Goal: Entertainment & Leisure: Consume media (video, audio)

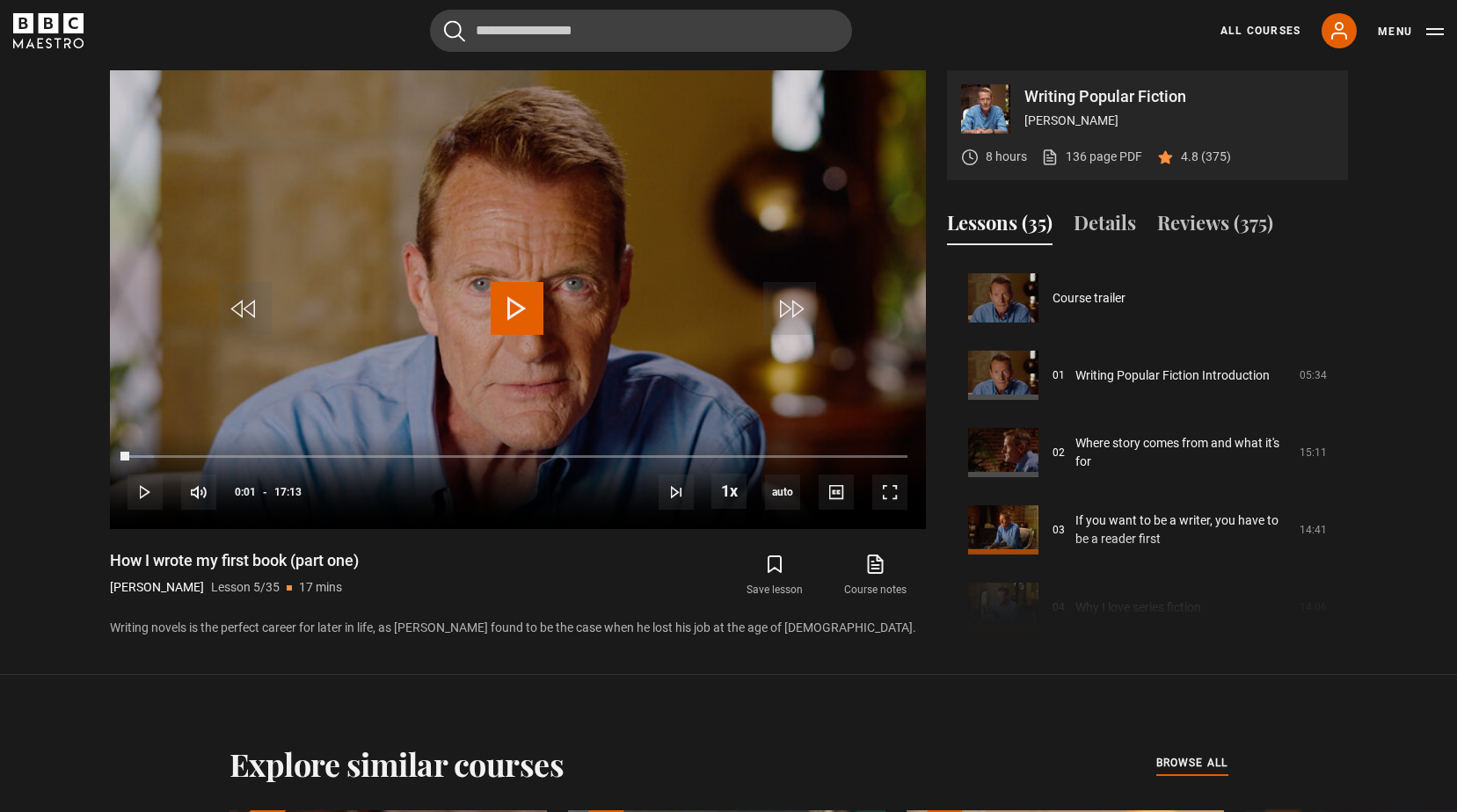
scroll to position [309, 0]
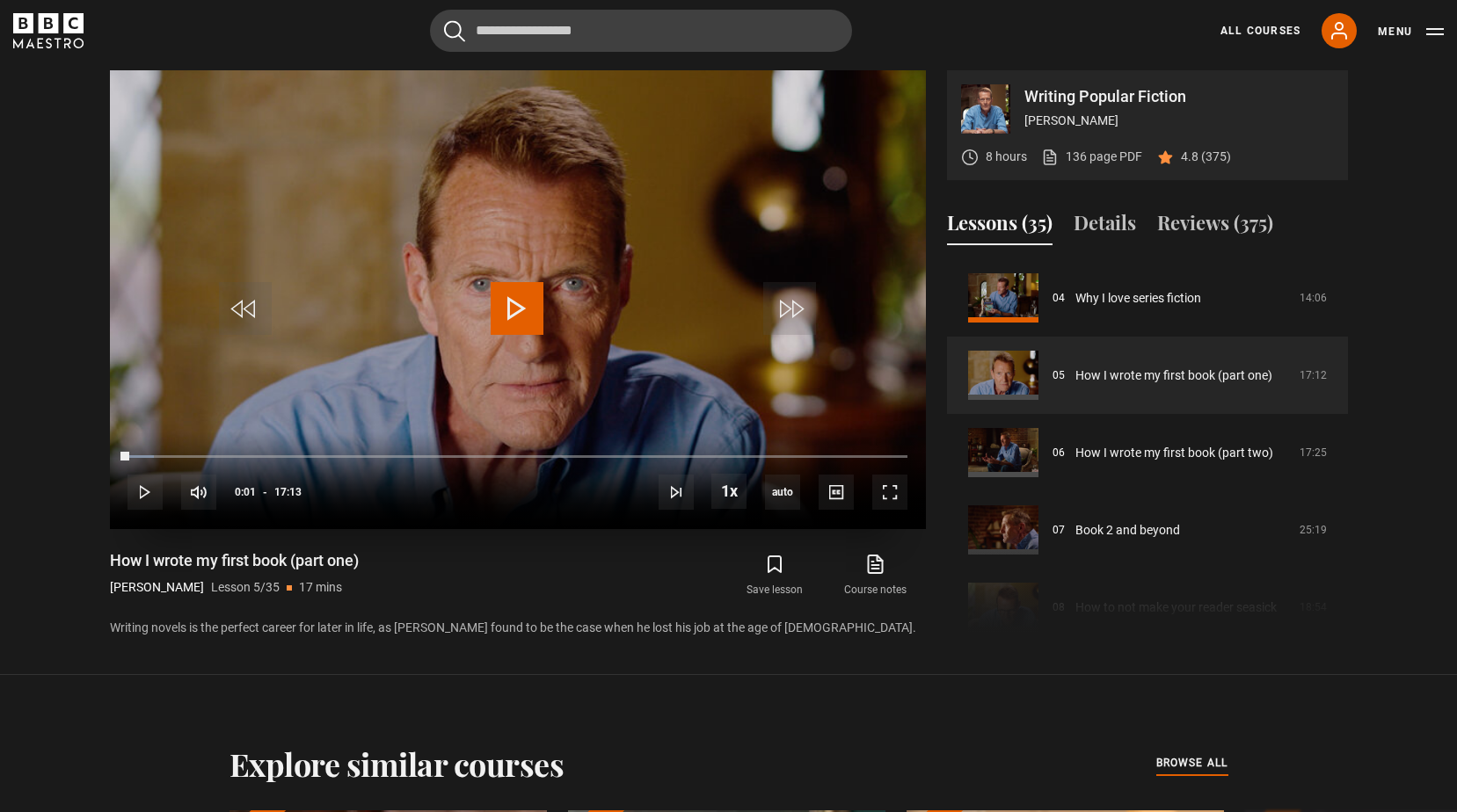
click at [522, 307] on span "Video Player" at bounding box center [516, 308] width 53 height 53
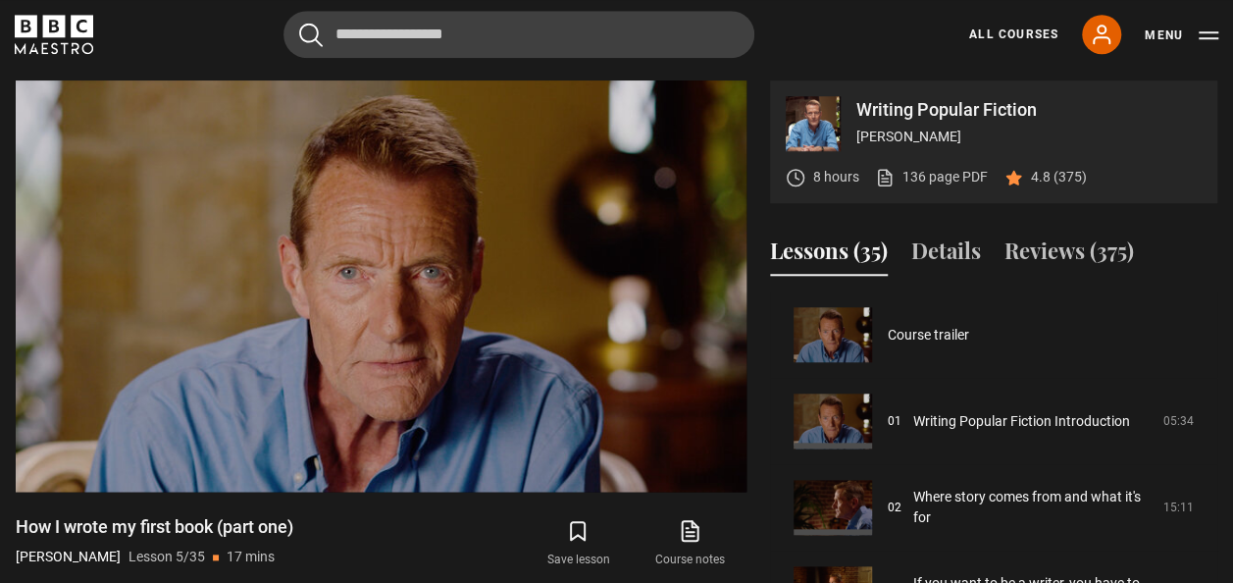
scroll to position [818, 0]
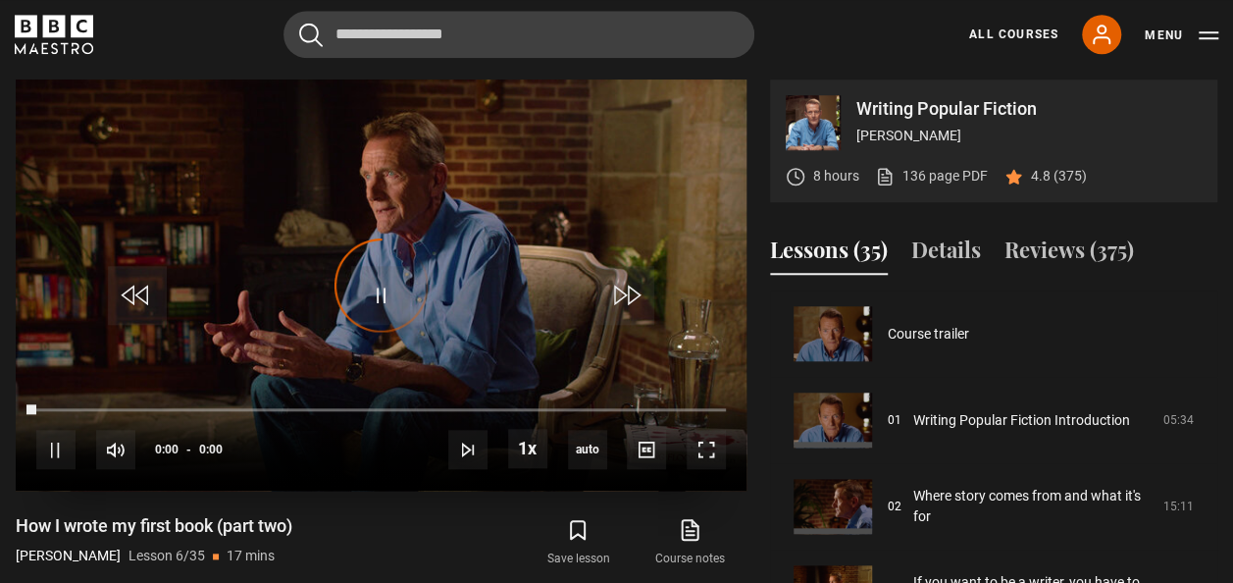
scroll to position [432, 0]
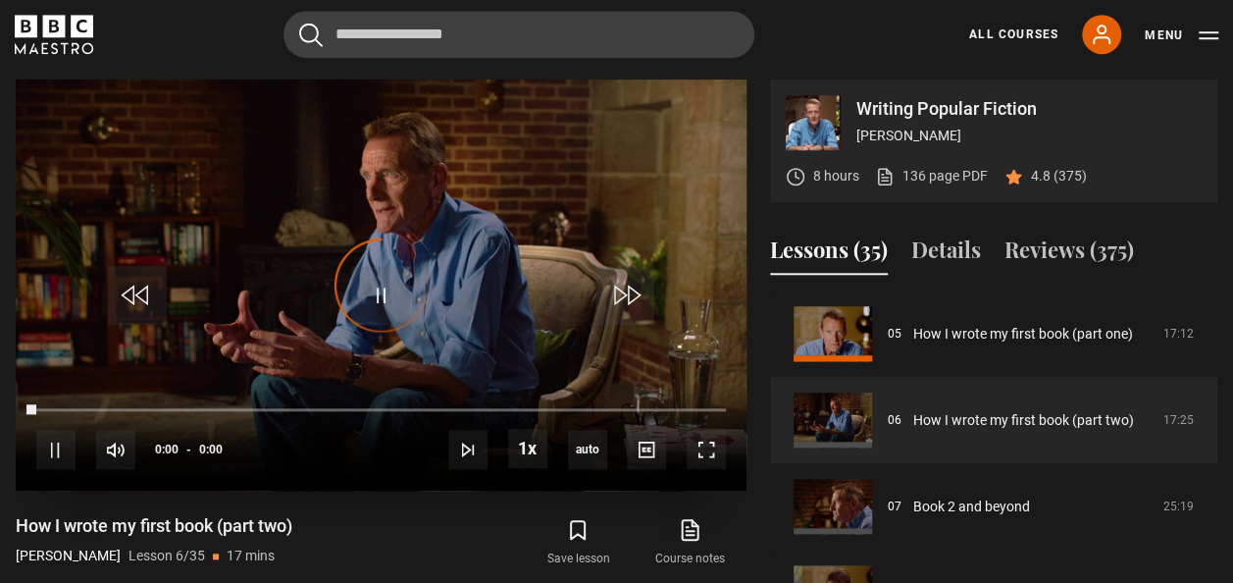
drag, startPoint x: 381, startPoint y: 291, endPoint x: 380, endPoint y: 184, distance: 106.9
click at [381, 291] on div "Video Player is loading." at bounding box center [382, 285] width 98 height 98
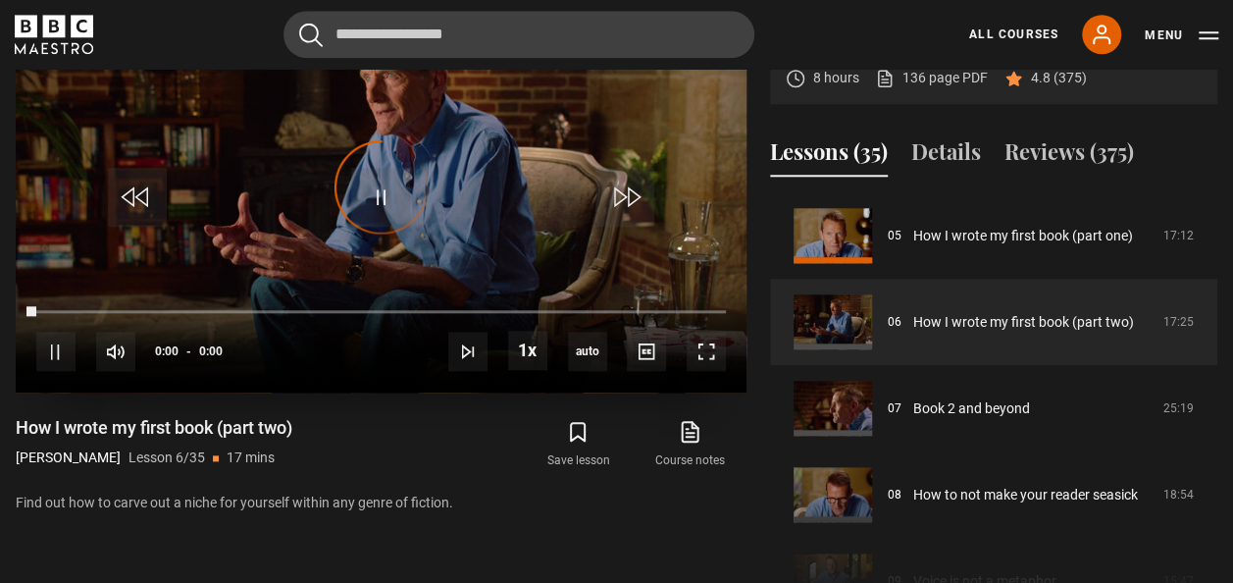
scroll to position [788, 0]
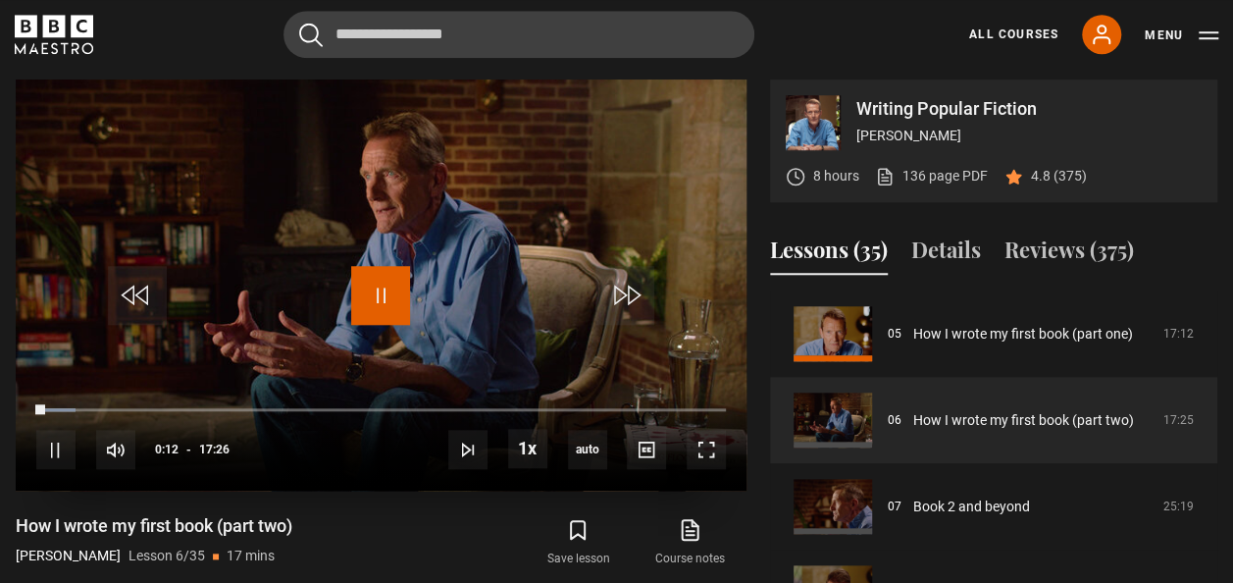
click at [376, 293] on span "Video Player" at bounding box center [380, 295] width 59 height 59
